Goal: Find specific page/section: Find specific page/section

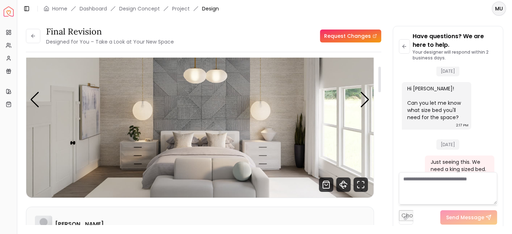
scroll to position [55, 0]
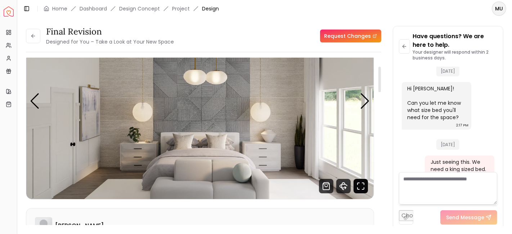
click at [362, 190] on icon "Fullscreen" at bounding box center [361, 186] width 14 height 14
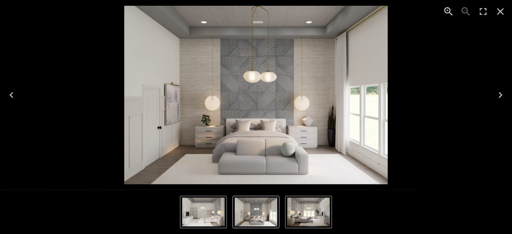
click at [499, 94] on icon "Next" at bounding box center [501, 95] width 12 height 12
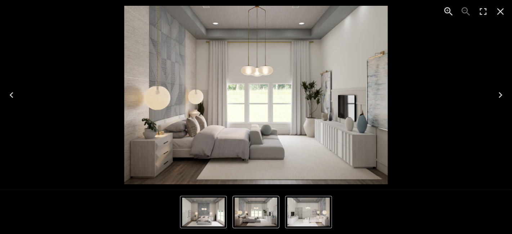
click at [501, 94] on icon "Next" at bounding box center [501, 95] width 4 height 6
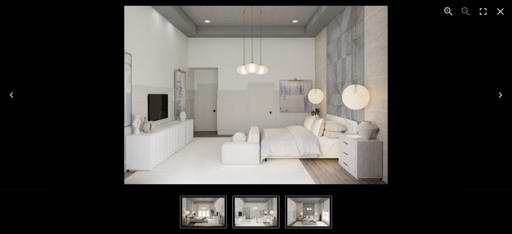
click at [501, 94] on icon "Next" at bounding box center [501, 95] width 4 height 6
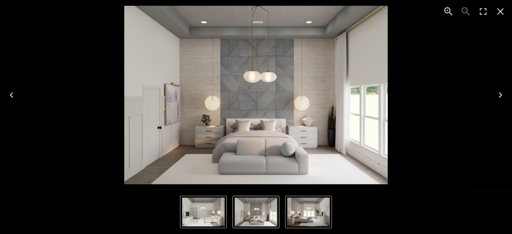
click at [501, 94] on icon "Next" at bounding box center [501, 95] width 4 height 6
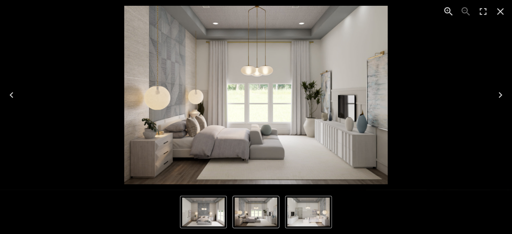
click at [500, 14] on icon "Close" at bounding box center [501, 12] width 12 height 12
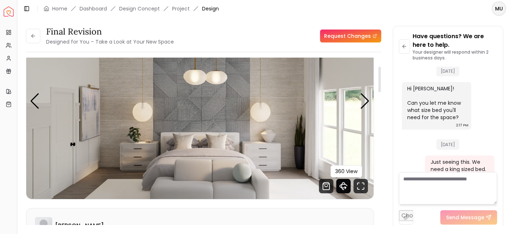
click at [342, 185] on icon "360 View" at bounding box center [343, 186] width 3 height 7
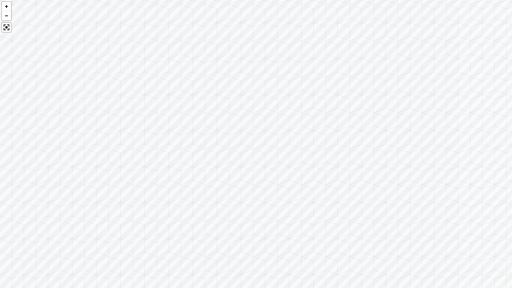
drag, startPoint x: 285, startPoint y: 211, endPoint x: 315, endPoint y: 99, distance: 116.5
click at [315, 99] on div at bounding box center [256, 144] width 512 height 288
drag, startPoint x: 330, startPoint y: 193, endPoint x: 330, endPoint y: 142, distance: 50.4
click at [330, 142] on div at bounding box center [256, 144] width 512 height 288
drag, startPoint x: 330, startPoint y: 142, endPoint x: 370, endPoint y: 139, distance: 40.1
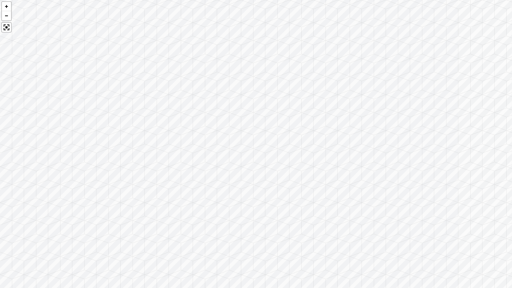
click at [370, 139] on div at bounding box center [256, 144] width 512 height 288
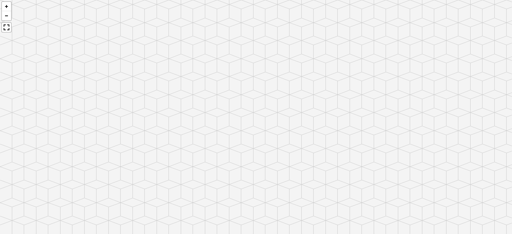
scroll to position [89, 0]
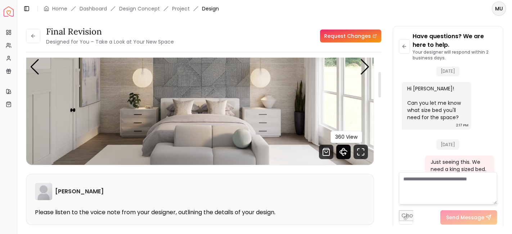
click at [343, 153] on icon "360 View" at bounding box center [343, 152] width 7 height 4
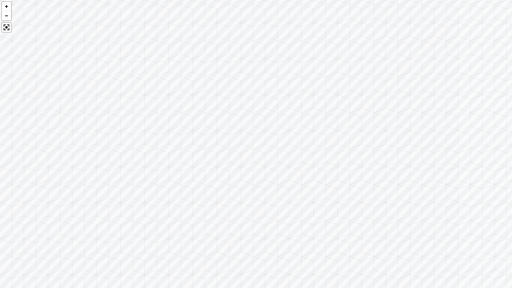
drag, startPoint x: 307, startPoint y: 234, endPoint x: 314, endPoint y: 149, distance: 85.2
click at [314, 149] on div at bounding box center [256, 144] width 512 height 288
drag, startPoint x: 239, startPoint y: 249, endPoint x: 307, endPoint y: 150, distance: 119.3
click at [307, 150] on div at bounding box center [256, 144] width 512 height 288
drag, startPoint x: 254, startPoint y: 157, endPoint x: 409, endPoint y: 68, distance: 179.2
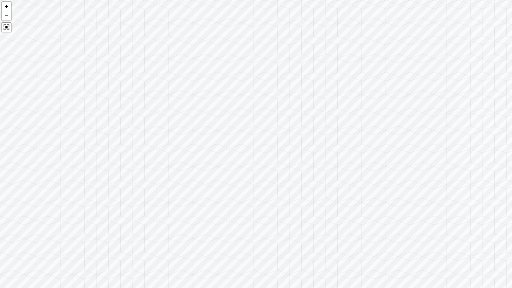
click at [407, 68] on div at bounding box center [256, 144] width 512 height 288
click at [457, 70] on div at bounding box center [256, 144] width 512 height 288
drag, startPoint x: 264, startPoint y: 129, endPoint x: 364, endPoint y: 163, distance: 105.8
click at [364, 163] on div at bounding box center [256, 144] width 512 height 288
drag, startPoint x: 314, startPoint y: 155, endPoint x: 435, endPoint y: 161, distance: 120.7
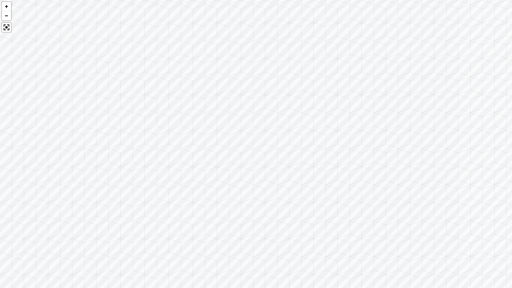
click at [502, 172] on div at bounding box center [256, 144] width 512 height 288
drag, startPoint x: 279, startPoint y: 145, endPoint x: 477, endPoint y: 154, distance: 197.8
click at [477, 154] on div at bounding box center [256, 144] width 512 height 288
drag, startPoint x: 315, startPoint y: 178, endPoint x: 353, endPoint y: 78, distance: 106.8
click at [353, 78] on div at bounding box center [256, 144] width 512 height 288
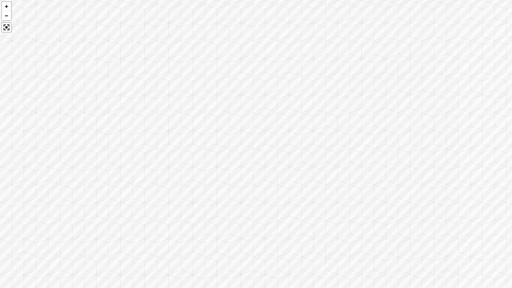
drag, startPoint x: 359, startPoint y: 153, endPoint x: 234, endPoint y: 105, distance: 133.0
click at [234, 105] on div at bounding box center [256, 144] width 512 height 288
click at [231, 107] on div at bounding box center [256, 144] width 512 height 288
click at [454, 75] on div at bounding box center [256, 144] width 512 height 288
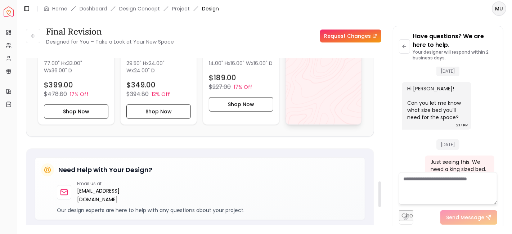
scroll to position [807, 0]
click at [315, 71] on div "View All" at bounding box center [323, 38] width 77 height 173
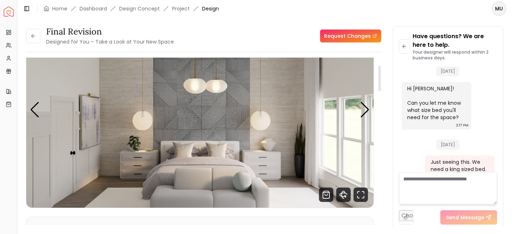
scroll to position [49, 0]
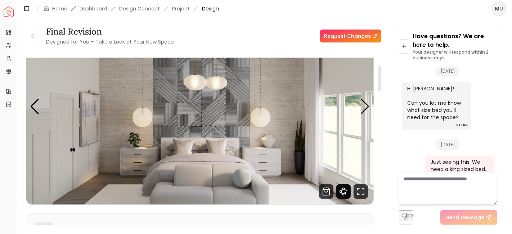
click at [343, 190] on icon "360 View" at bounding box center [343, 191] width 14 height 14
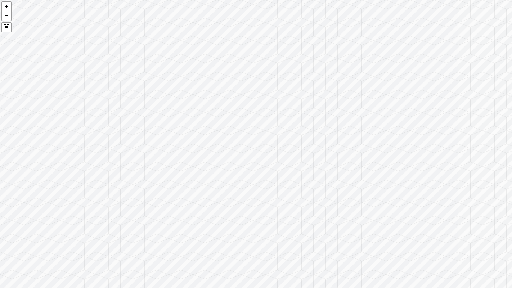
drag, startPoint x: 357, startPoint y: 213, endPoint x: 206, endPoint y: 188, distance: 153.3
click at [206, 188] on div at bounding box center [256, 144] width 512 height 288
drag, startPoint x: 191, startPoint y: 167, endPoint x: 0, endPoint y: 109, distance: 199.5
click at [0, 109] on div at bounding box center [256, 144] width 512 height 288
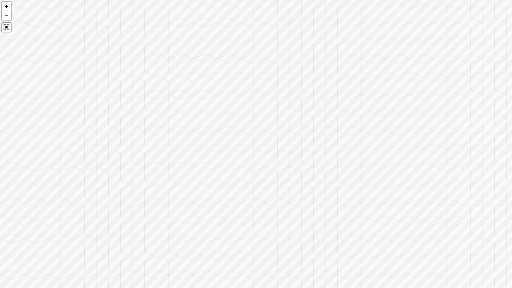
drag, startPoint x: 152, startPoint y: 137, endPoint x: 397, endPoint y: 127, distance: 245.7
click at [397, 127] on div at bounding box center [256, 144] width 512 height 288
drag, startPoint x: 210, startPoint y: 167, endPoint x: 418, endPoint y: 69, distance: 229.6
click at [418, 69] on div at bounding box center [256, 144] width 512 height 288
drag, startPoint x: 226, startPoint y: 163, endPoint x: 303, endPoint y: 147, distance: 78.9
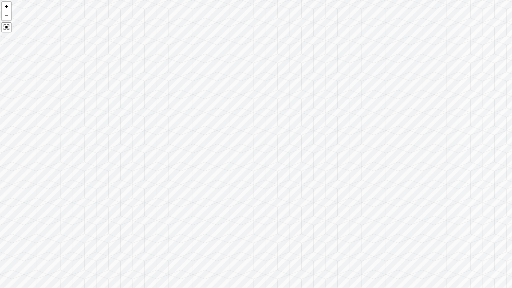
click at [303, 147] on div at bounding box center [256, 144] width 512 height 288
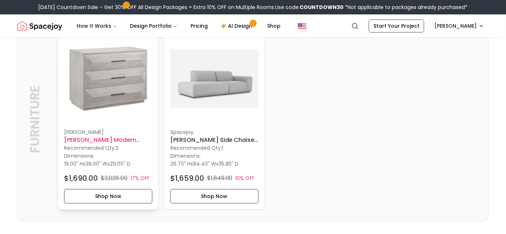
click at [116, 138] on h6 "James Modern Classic Grey 3 Drawer Wood Dresser" at bounding box center [108, 140] width 88 height 9
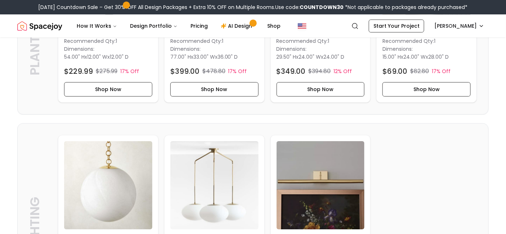
scroll to position [696, 0]
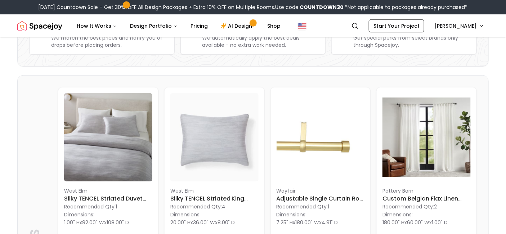
scroll to position [132, 0]
